Goal: Contribute content

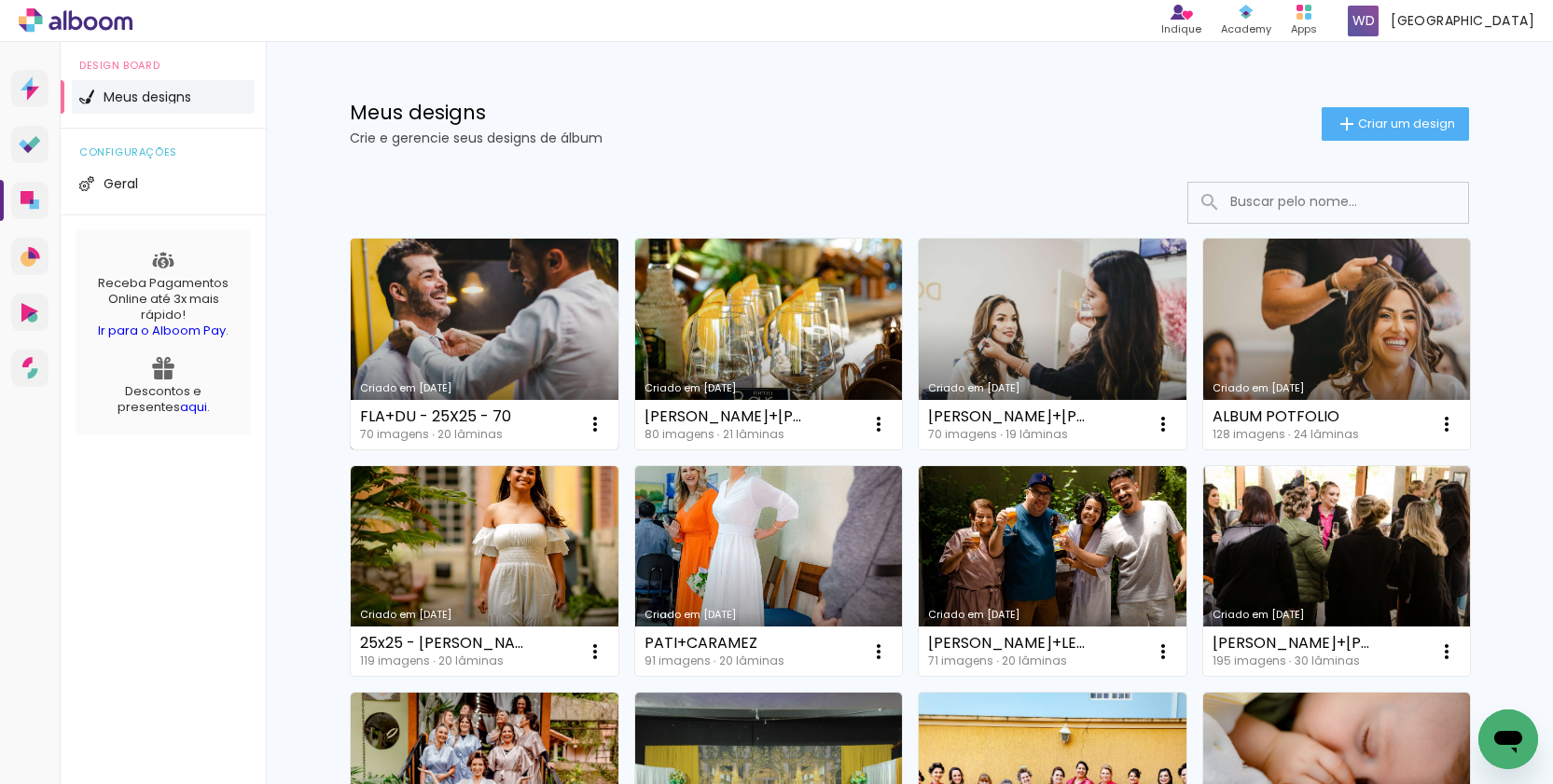
click at [585, 298] on link "Criado em [DATE]" at bounding box center [484, 344] width 267 height 211
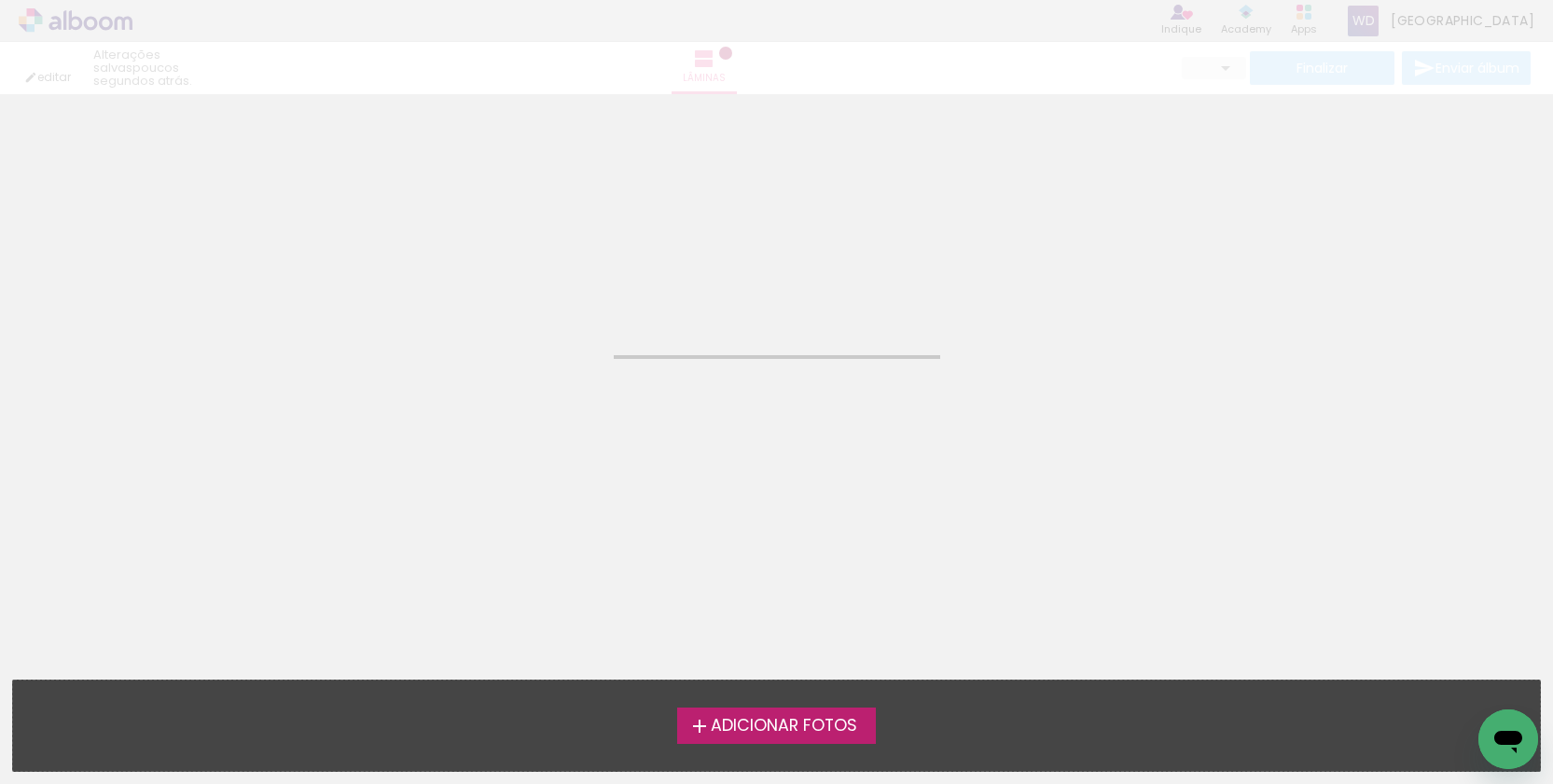
click at [796, 731] on span "Adicionar Fotos" at bounding box center [783, 726] width 146 height 17
click at [0, 0] on input "file" at bounding box center [0, 0] width 0 height 0
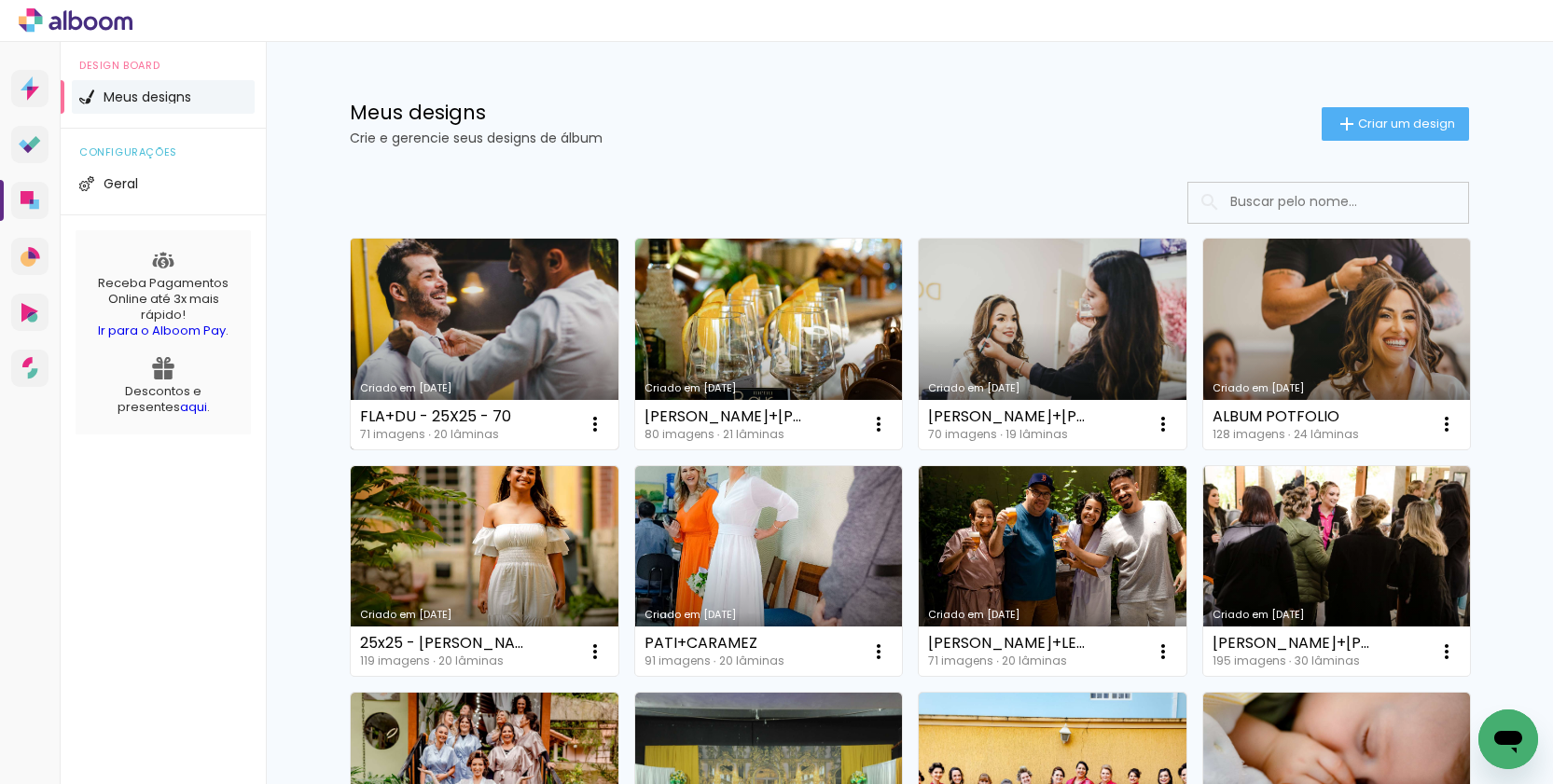
click at [464, 321] on link "Criado em [DATE]" at bounding box center [484, 344] width 267 height 211
